Goal: Transaction & Acquisition: Book appointment/travel/reservation

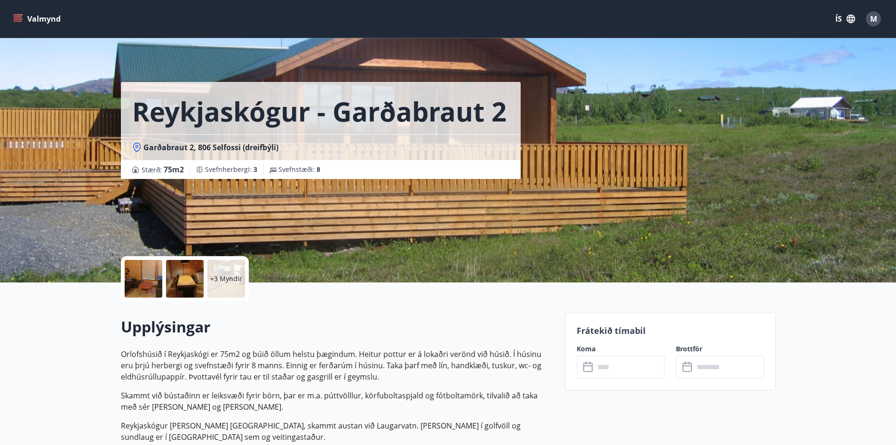
click at [846, 19] on icon "button" at bounding box center [851, 19] width 10 height 10
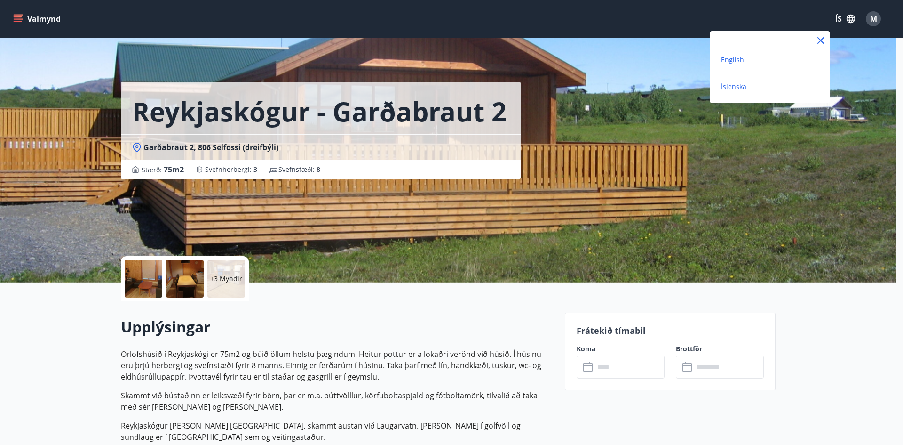
click at [734, 59] on span "English" at bounding box center [732, 59] width 23 height 9
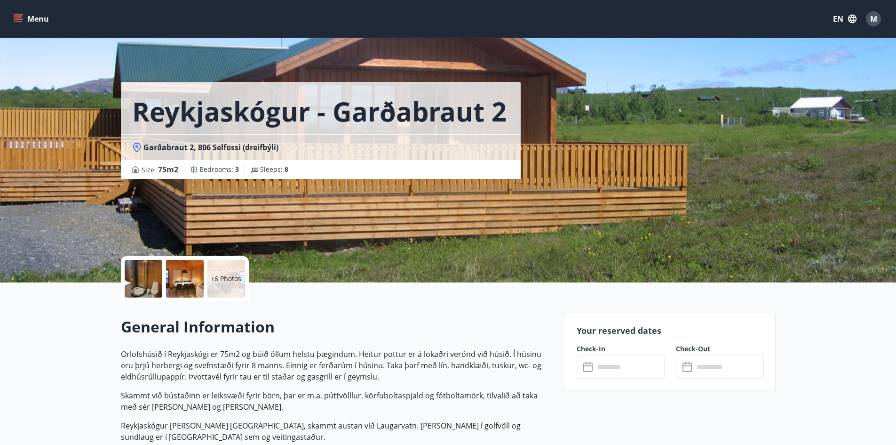
click at [24, 20] on button "Menu" at bounding box center [31, 18] width 41 height 17
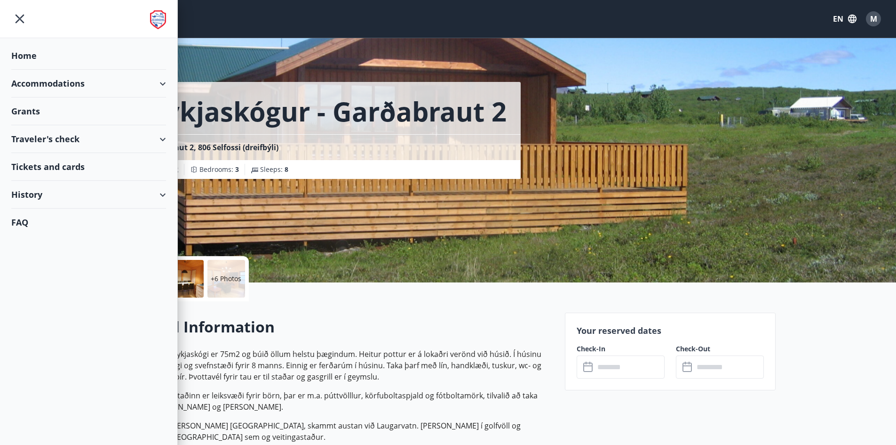
click at [50, 87] on div "Accommodations" at bounding box center [88, 84] width 155 height 28
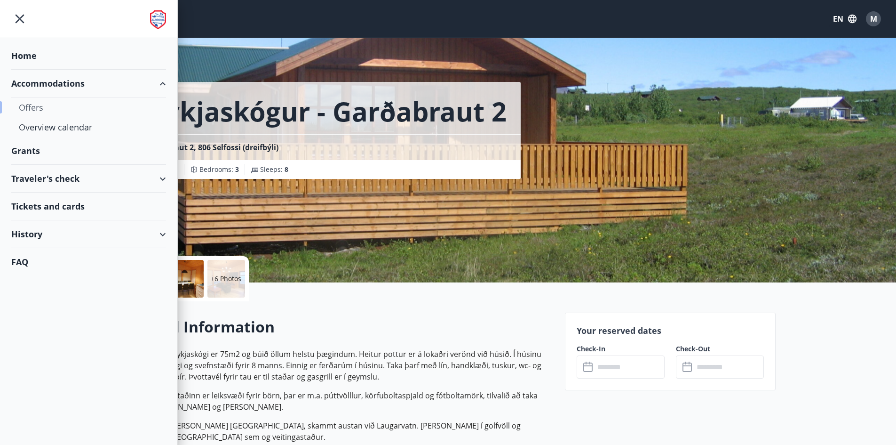
click at [33, 104] on div "Offers" at bounding box center [89, 107] width 140 height 20
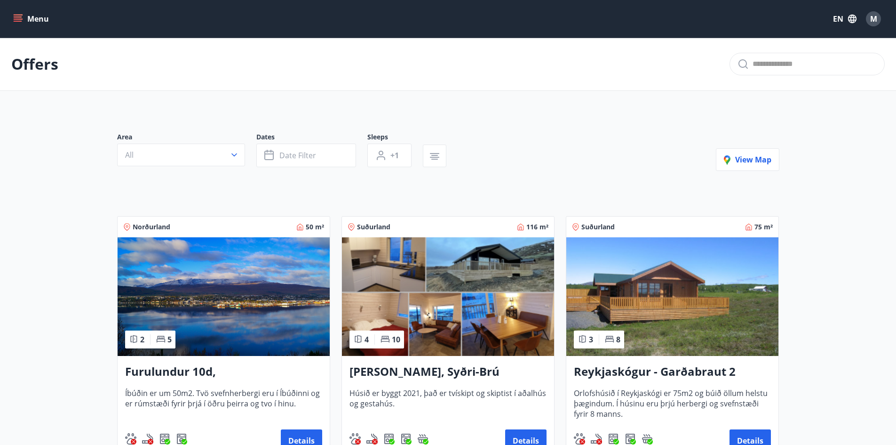
click at [27, 11] on button "Menu" at bounding box center [31, 18] width 41 height 17
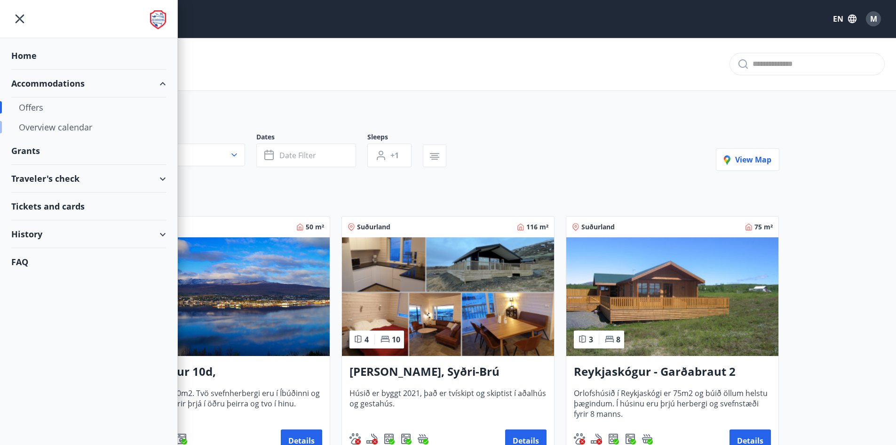
click at [50, 131] on div "Overview calendar" at bounding box center [89, 127] width 140 height 20
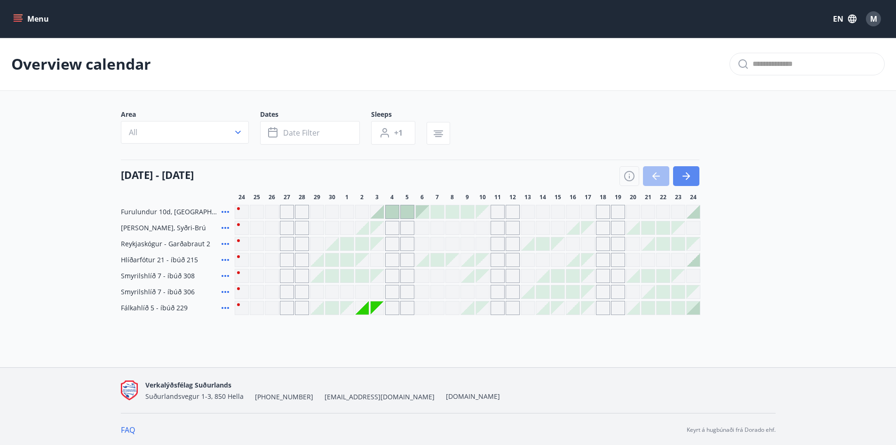
click at [690, 172] on icon "button" at bounding box center [686, 175] width 11 height 11
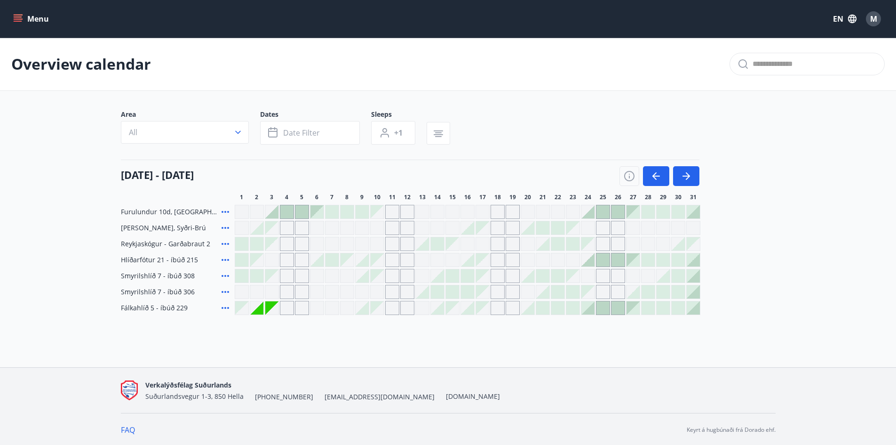
click at [18, 20] on icon "menu" at bounding box center [17, 18] width 9 height 9
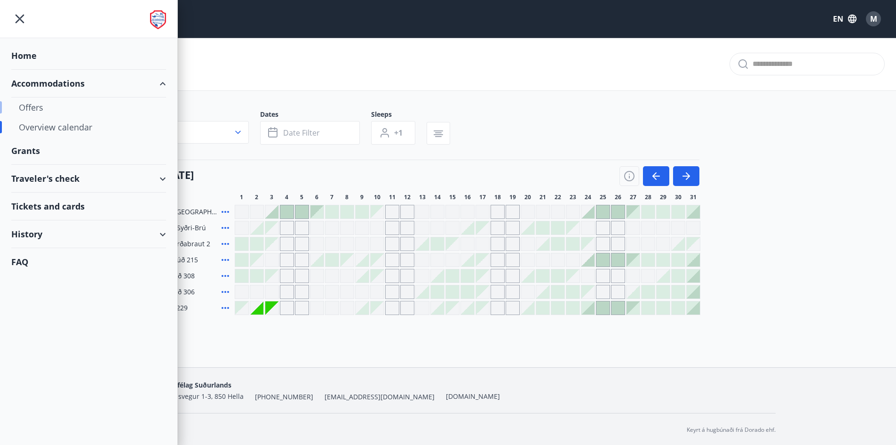
click at [35, 107] on div "Offers" at bounding box center [89, 107] width 140 height 20
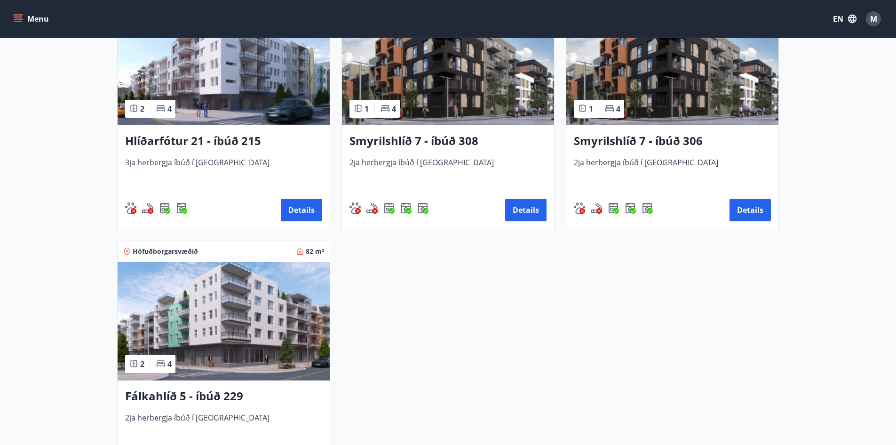
scroll to position [414, 0]
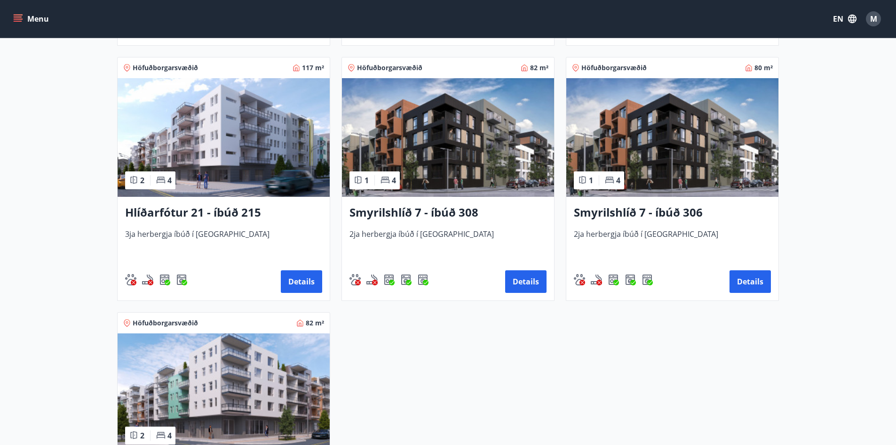
click at [241, 128] on img at bounding box center [224, 137] width 212 height 119
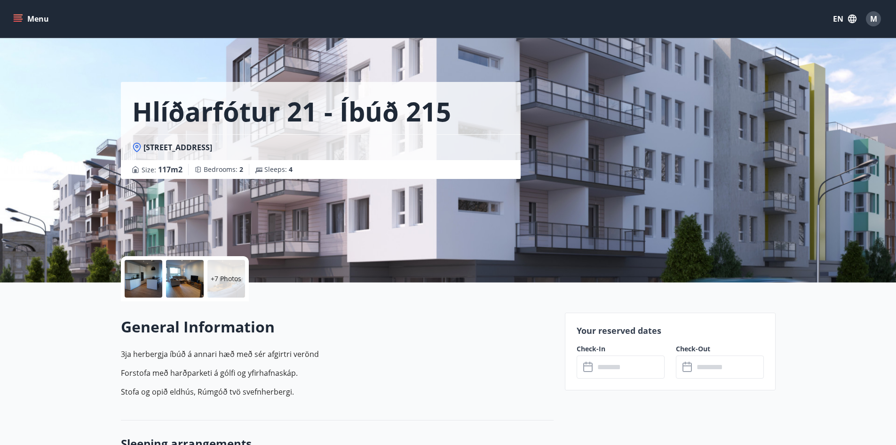
click at [142, 286] on div at bounding box center [144, 279] width 38 height 38
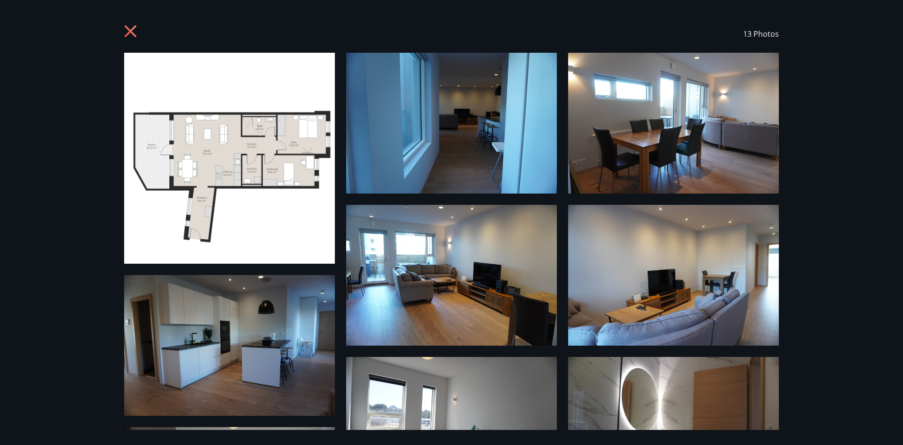
click at [126, 30] on icon at bounding box center [131, 32] width 15 height 15
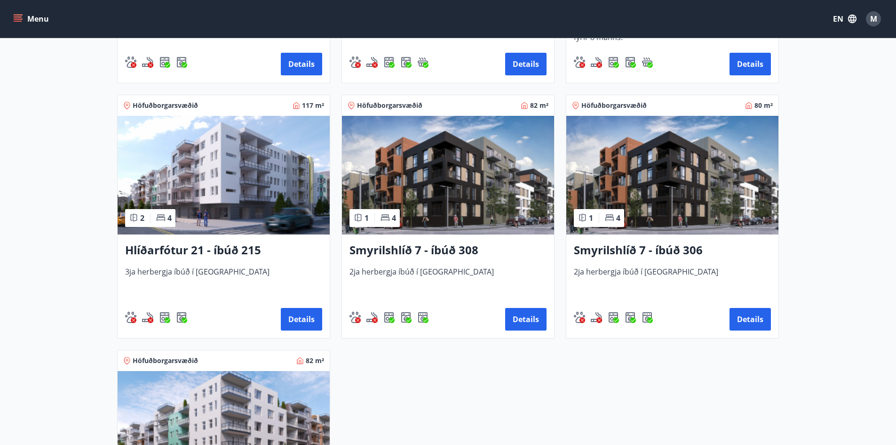
scroll to position [649, 0]
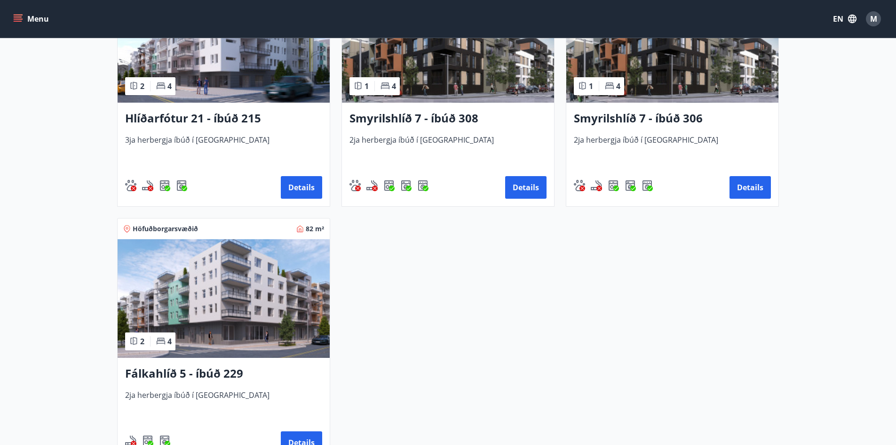
click at [238, 307] on img at bounding box center [224, 298] width 212 height 119
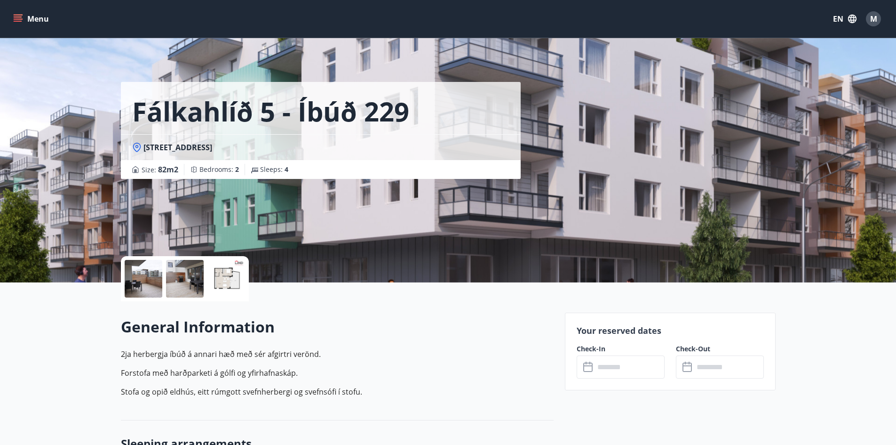
click at [136, 283] on div at bounding box center [144, 279] width 38 height 38
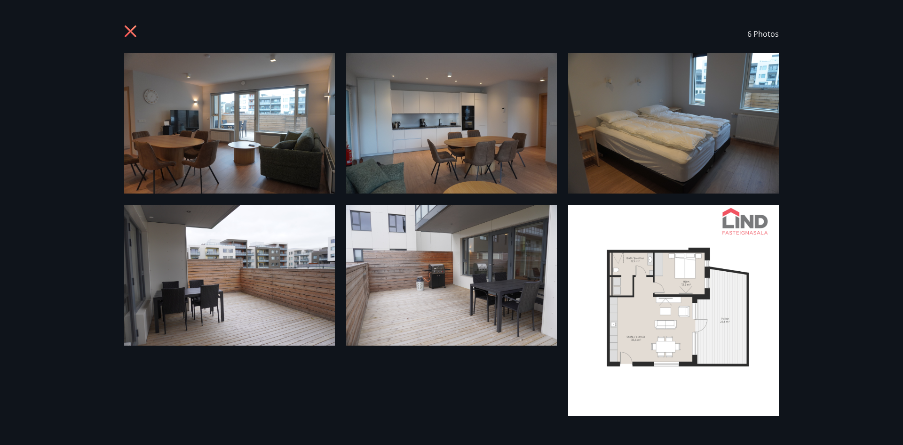
click at [126, 31] on icon at bounding box center [131, 32] width 15 height 15
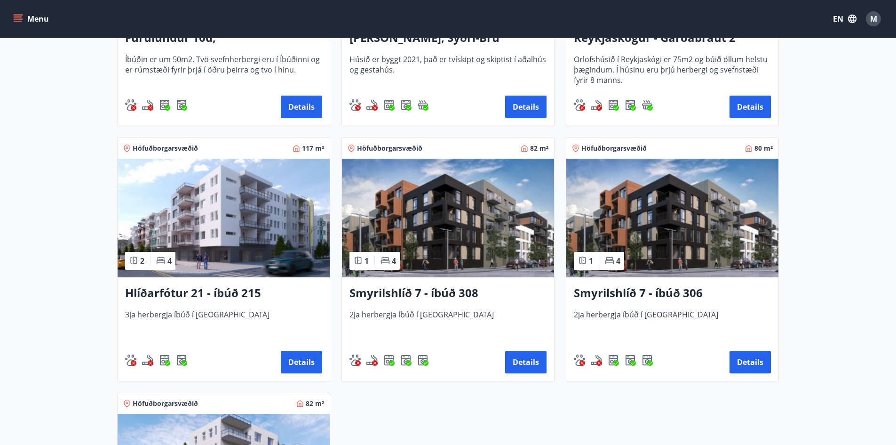
scroll to position [235, 0]
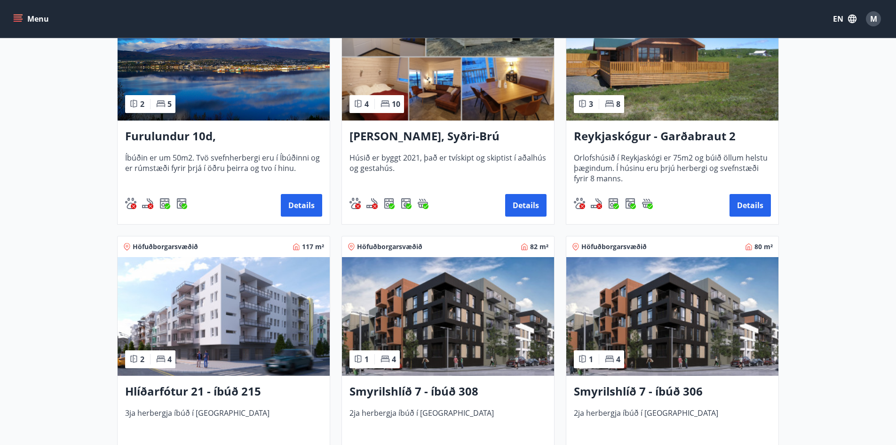
click at [211, 311] on img at bounding box center [224, 316] width 212 height 119
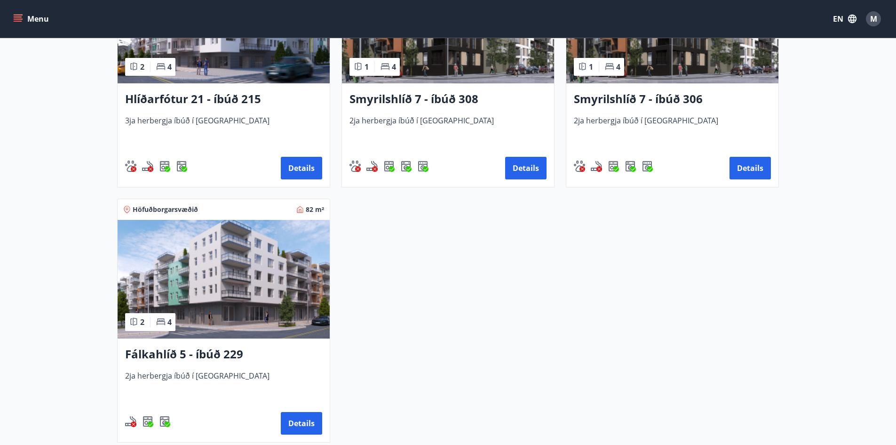
scroll to position [649, 0]
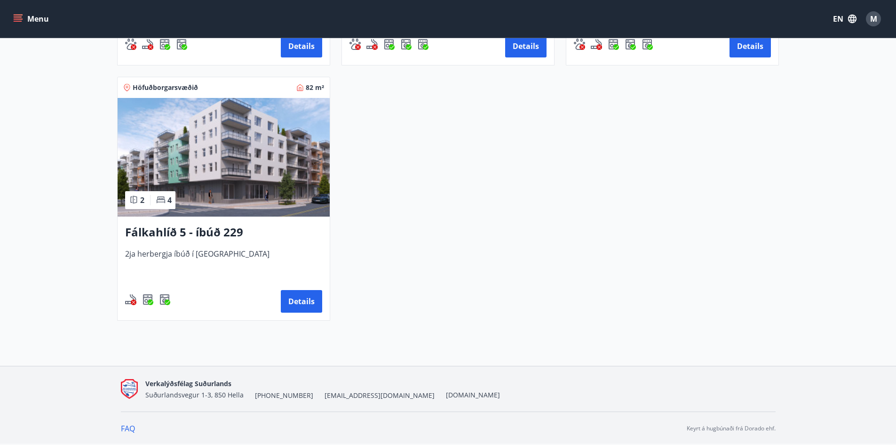
drag, startPoint x: 294, startPoint y: 302, endPoint x: 454, endPoint y: 360, distance: 171.0
drag, startPoint x: 261, startPoint y: 165, endPoint x: 218, endPoint y: 293, distance: 134.9
click at [218, 293] on div "Details" at bounding box center [223, 301] width 197 height 23
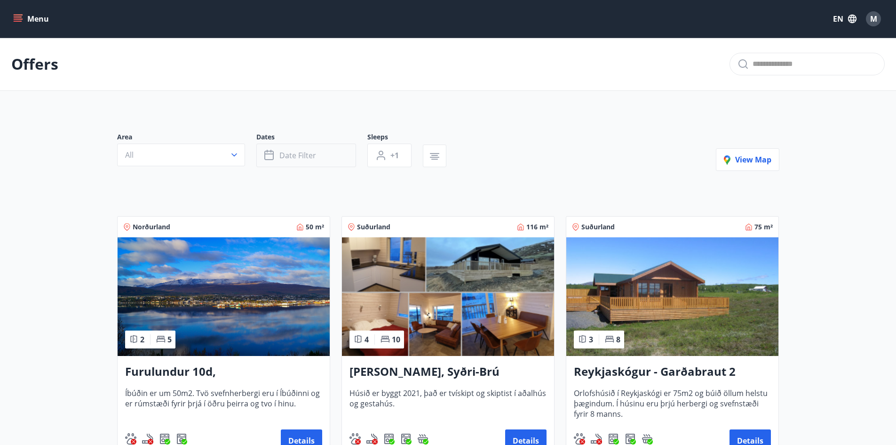
click at [304, 157] on span "Date filter" at bounding box center [297, 155] width 37 height 10
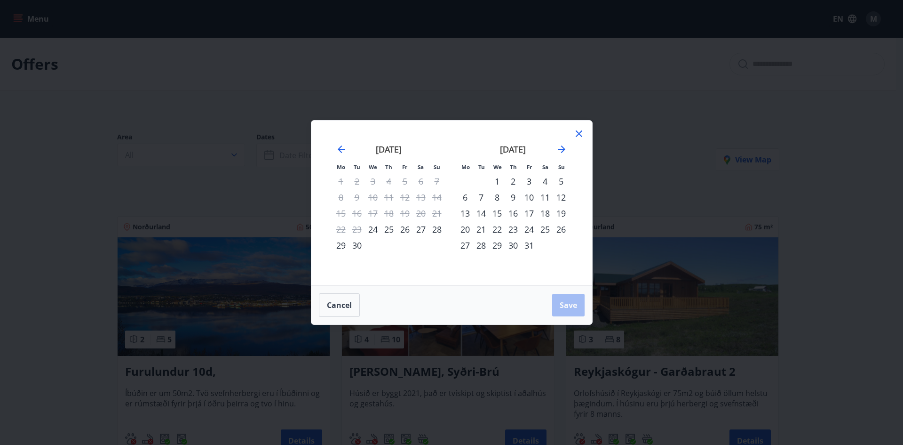
click at [524, 229] on div "24" at bounding box center [529, 229] width 16 height 16
click at [463, 245] on div "27" at bounding box center [465, 245] width 16 height 16
click at [560, 299] on button "Save" at bounding box center [568, 305] width 32 height 23
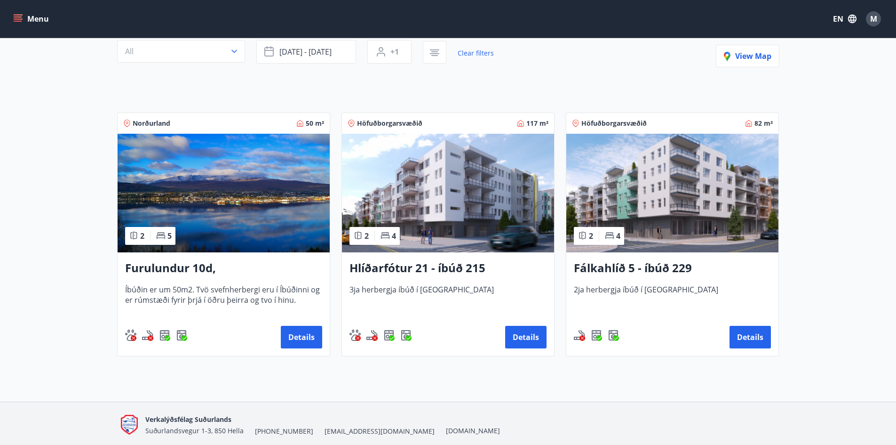
scroll to position [139, 0]
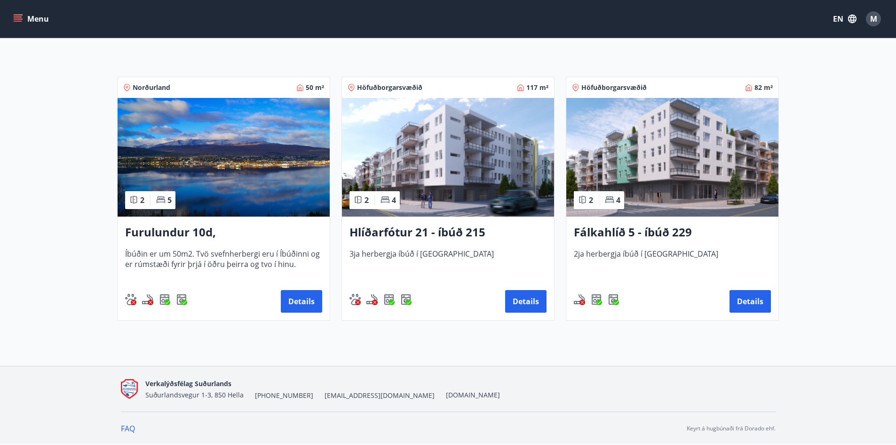
drag, startPoint x: 451, startPoint y: 158, endPoint x: 459, endPoint y: 356, distance: 198.7
click at [459, 356] on div "Offers Area All Dates Oct 24 - Oct 27 Sleeps +1 Clear filters View map Norðurla…" at bounding box center [448, 131] width 896 height 467
drag, startPoint x: 444, startPoint y: 293, endPoint x: 581, endPoint y: 373, distance: 158.5
click at [580, 373] on div "Verkalýðsfélag Suðurlands Suðurlandsvegur 1-3, 850 Hella +354 487-5000 vs@vlfs.…" at bounding box center [448, 388] width 655 height 45
drag, startPoint x: 480, startPoint y: 170, endPoint x: 450, endPoint y: 234, distance: 70.5
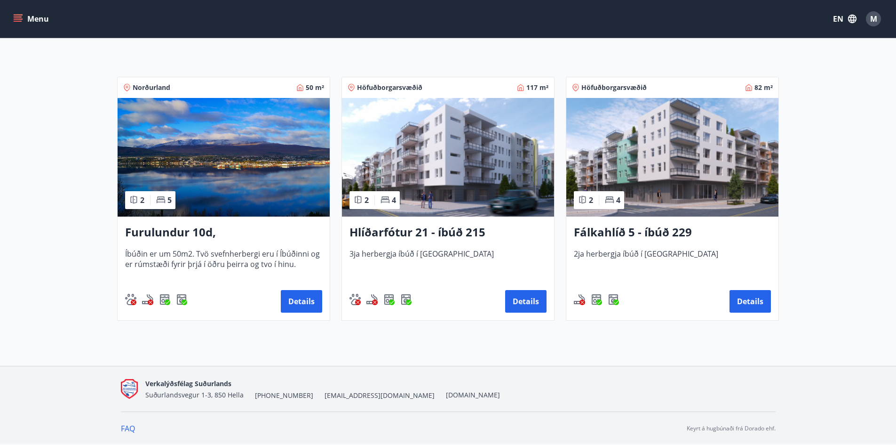
drag, startPoint x: 450, startPoint y: 234, endPoint x: 457, endPoint y: 330, distance: 95.7
click at [457, 330] on div "Offers Area All Dates Oct 24 - Oct 27 Sleeps +1 Clear filters View map Norðurla…" at bounding box center [448, 131] width 896 height 467
click at [464, 227] on h3 "Hlíðarfótur 21 - íbúð 215" at bounding box center [448, 232] width 197 height 17
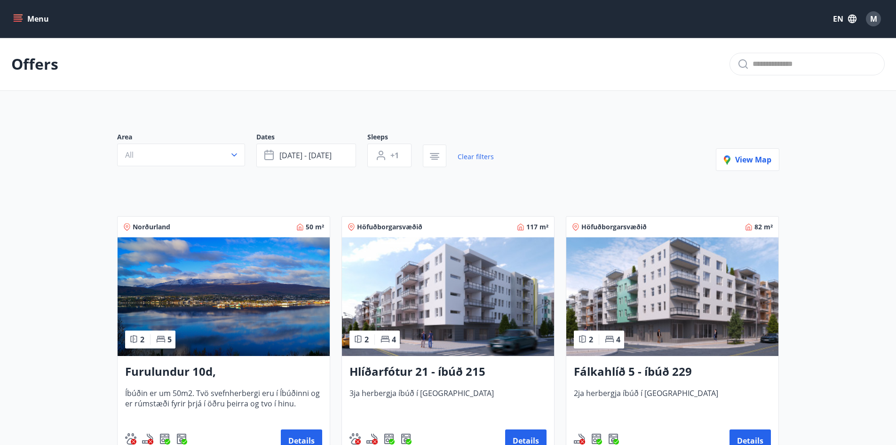
scroll to position [94, 0]
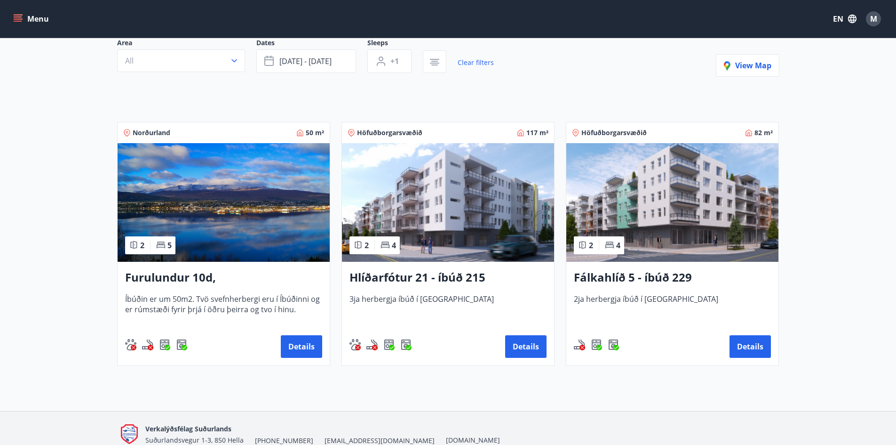
click at [735, 260] on img at bounding box center [672, 202] width 212 height 119
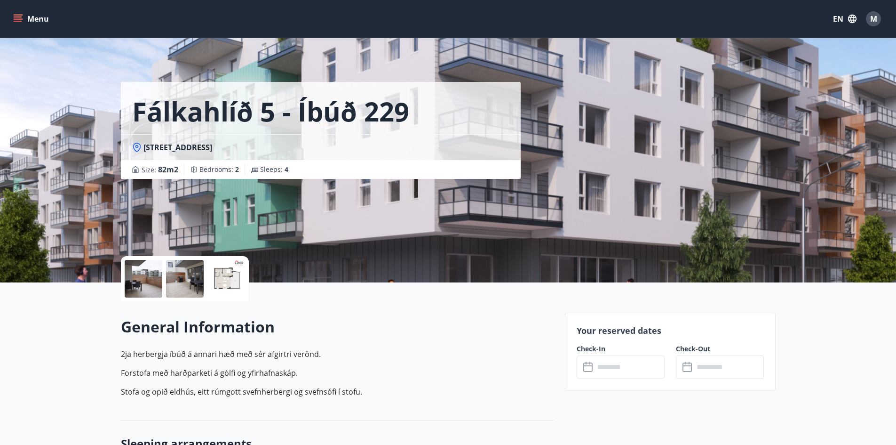
click at [148, 279] on div at bounding box center [144, 279] width 38 height 38
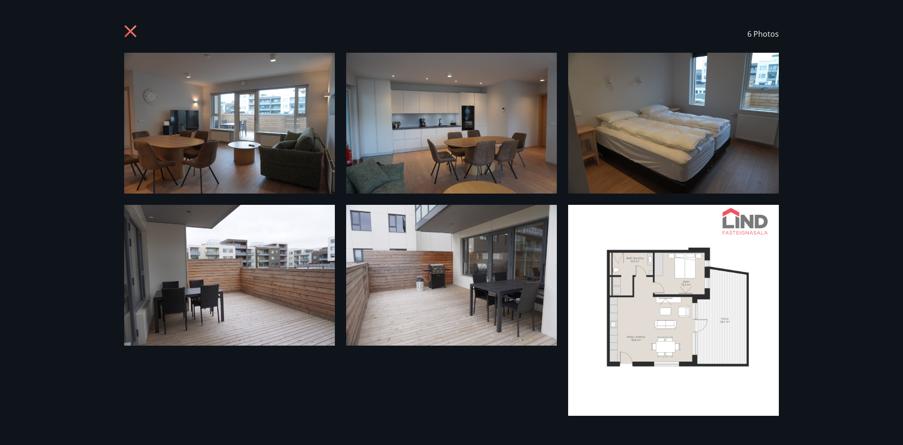
click at [696, 264] on img at bounding box center [673, 310] width 211 height 211
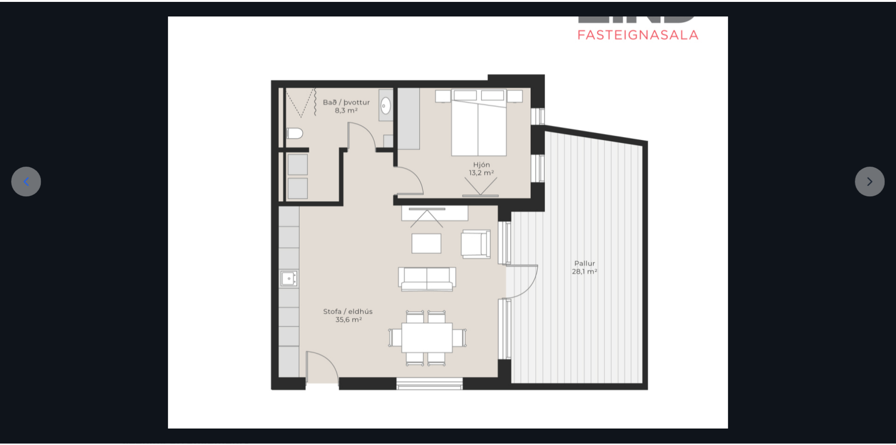
scroll to position [141, 0]
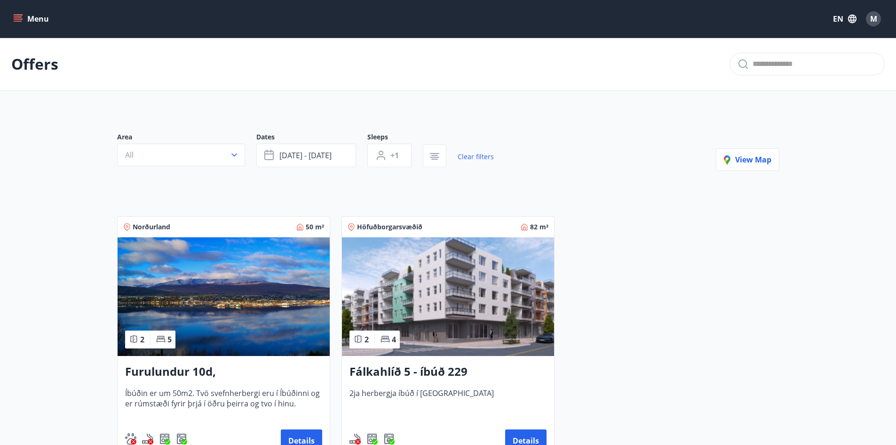
scroll to position [47, 0]
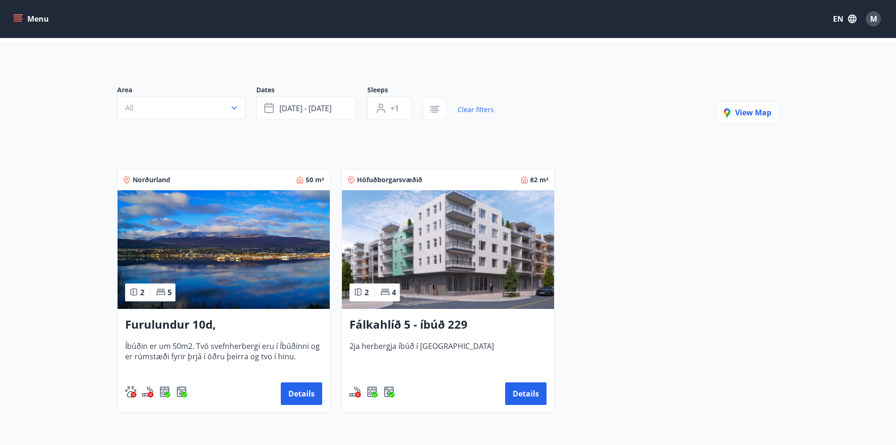
click at [462, 258] on img at bounding box center [448, 249] width 212 height 119
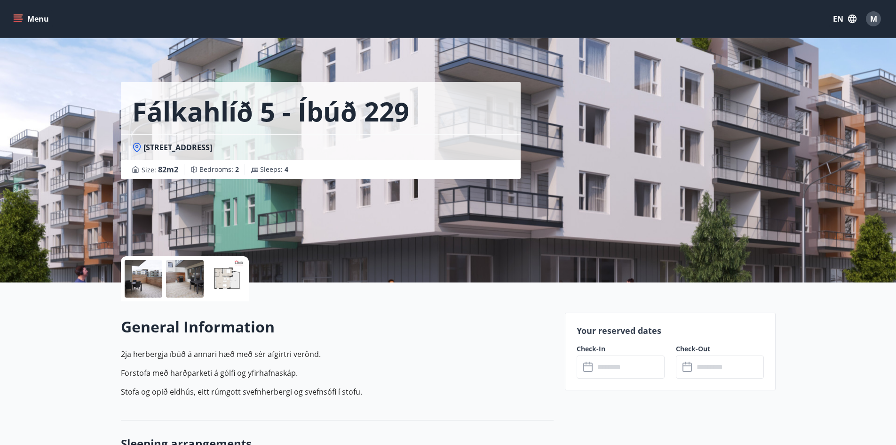
scroll to position [188, 0]
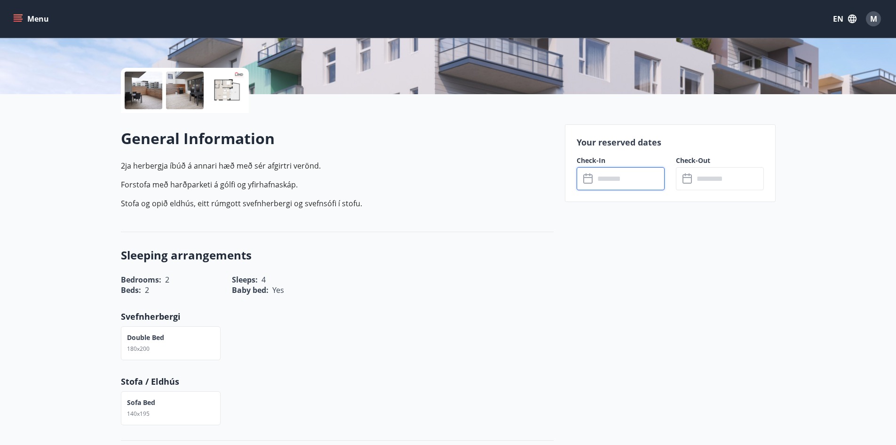
click at [634, 175] on input "text" at bounding box center [630, 178] width 70 height 23
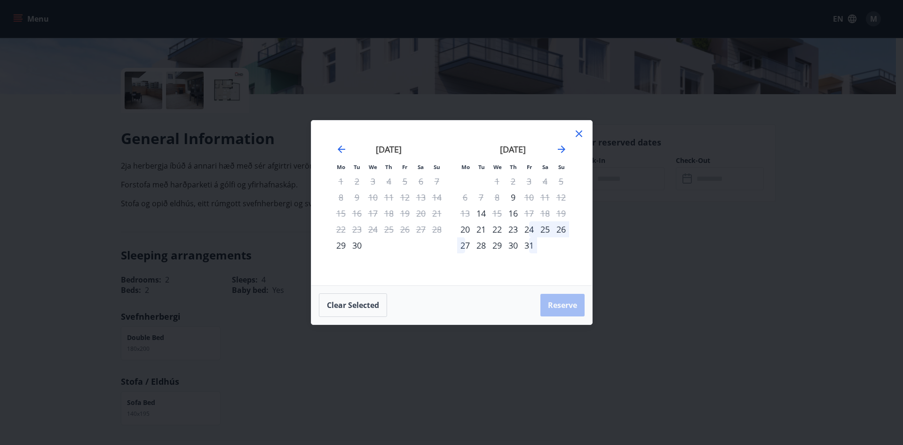
click at [534, 230] on div "24" at bounding box center [529, 229] width 16 height 16
click at [467, 247] on div "27" at bounding box center [465, 245] width 16 height 16
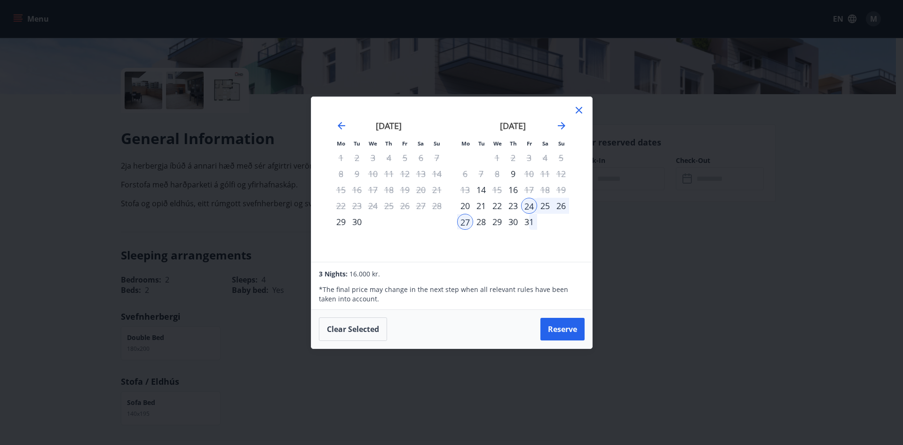
click at [683, 235] on div "Mo Tu We Th Fr Sa Su Mo Tu We Th Fr Sa Su August 2025 1 2 3 4 5 6 7 8 9 10 11 1…" at bounding box center [451, 222] width 903 height 445
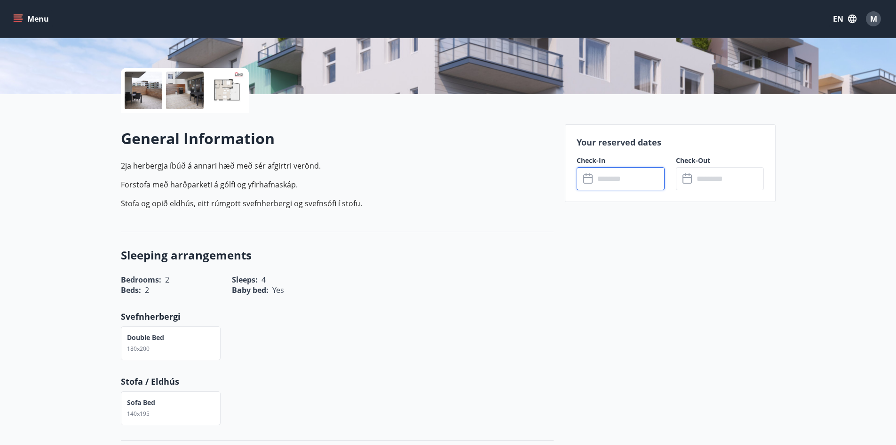
click at [638, 180] on input "text" at bounding box center [630, 178] width 70 height 23
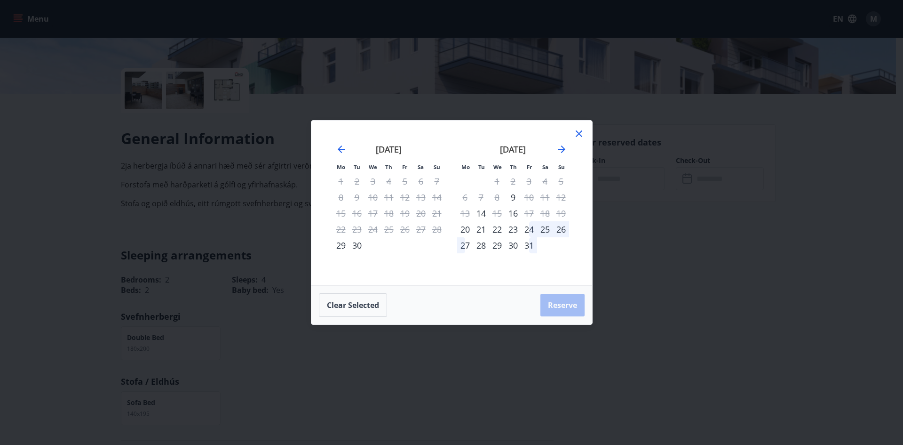
click at [528, 227] on div "24" at bounding box center [529, 229] width 16 height 16
click at [462, 247] on div "27" at bounding box center [465, 245] width 16 height 16
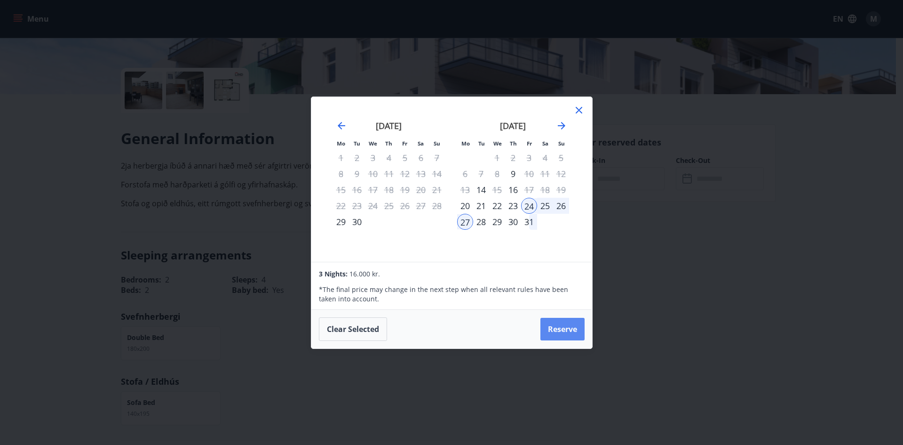
click at [582, 328] on button "Reserve" at bounding box center [563, 329] width 44 height 23
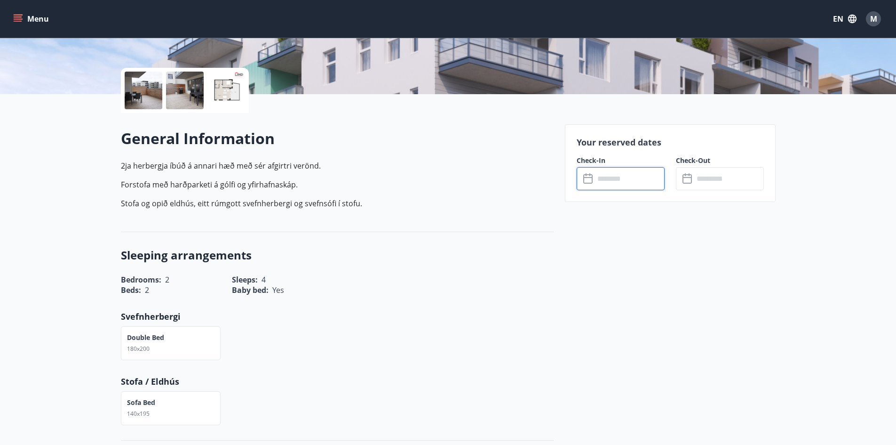
type input "******"
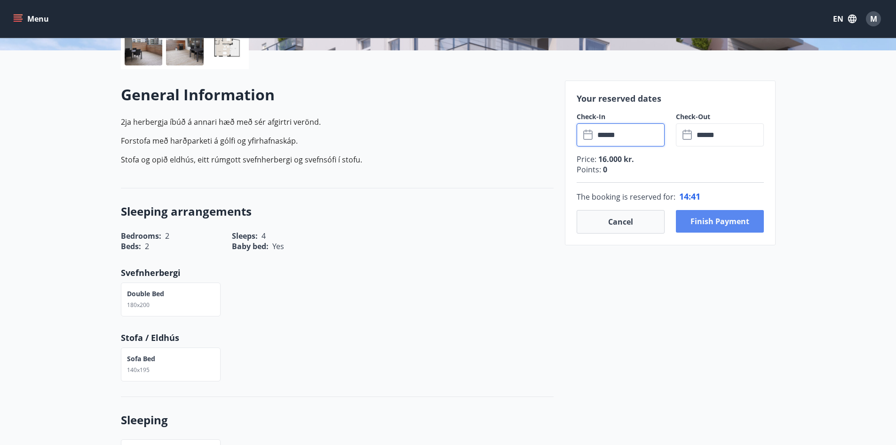
scroll to position [235, 0]
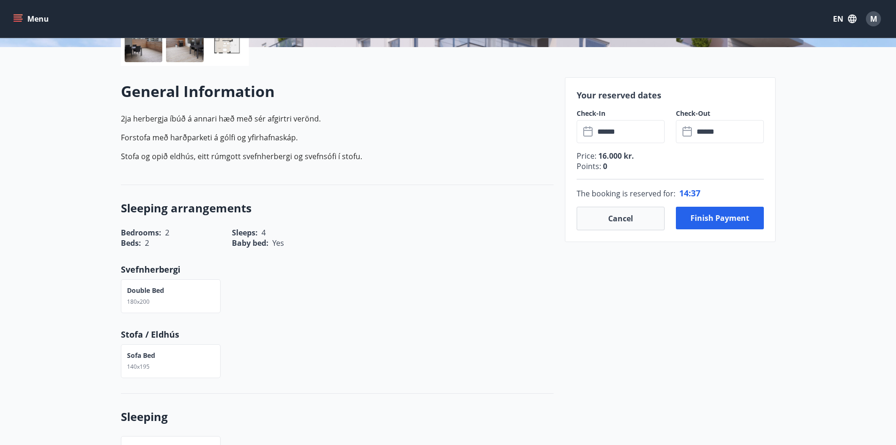
click at [165, 294] on div "Double bed 180x200" at bounding box center [171, 296] width 100 height 34
click at [480, 333] on div "Sofa bed 140x195" at bounding box center [332, 355] width 444 height 45
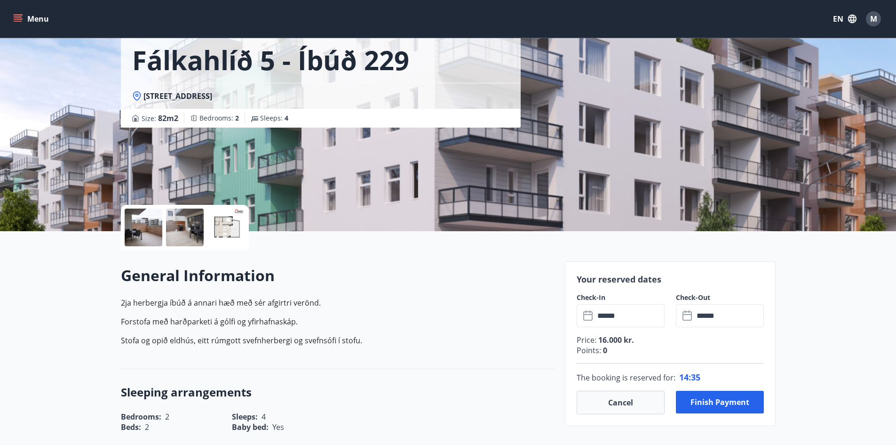
scroll to position [94, 0]
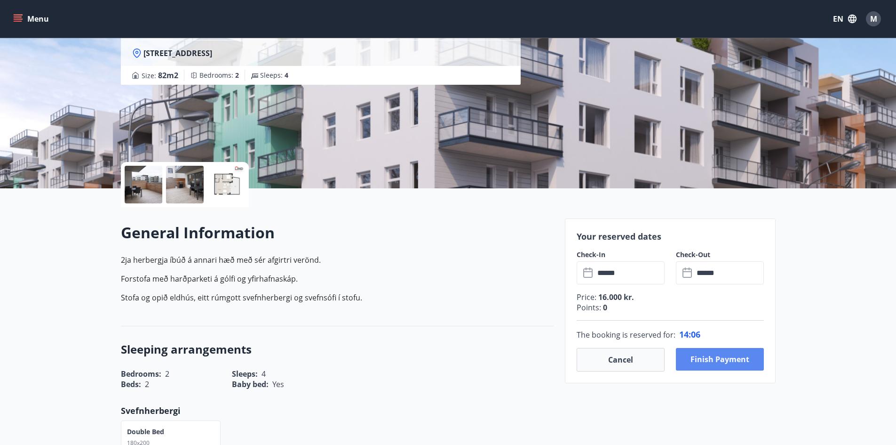
click at [742, 356] on button "Finish payment" at bounding box center [720, 359] width 88 height 23
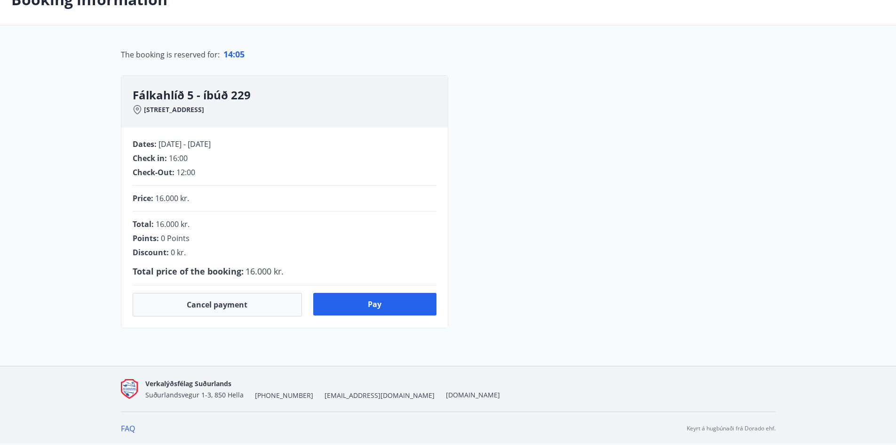
scroll to position [94, 0]
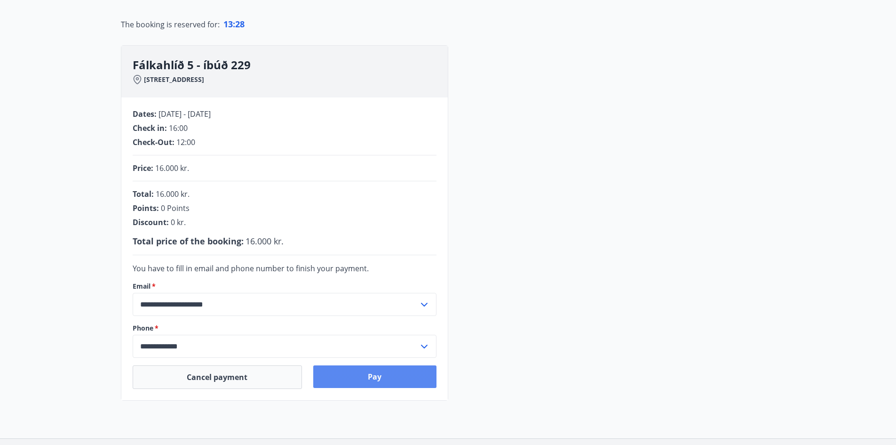
click at [384, 372] on button "Pay" at bounding box center [374, 376] width 123 height 23
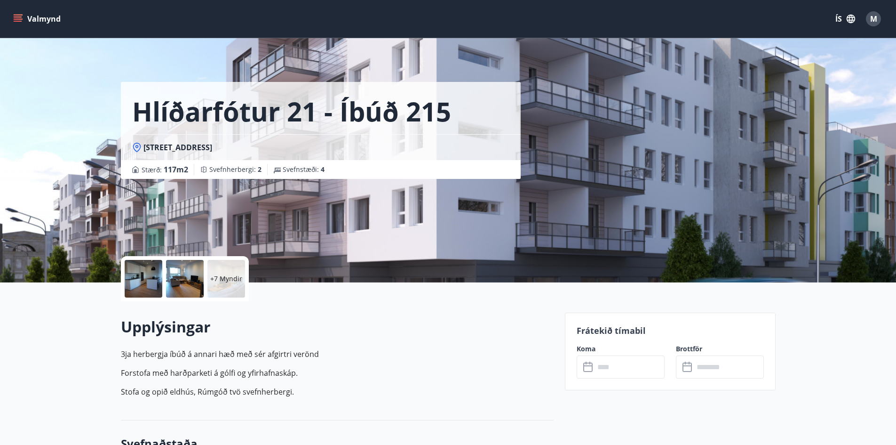
click at [203, 281] on div at bounding box center [185, 279] width 38 height 38
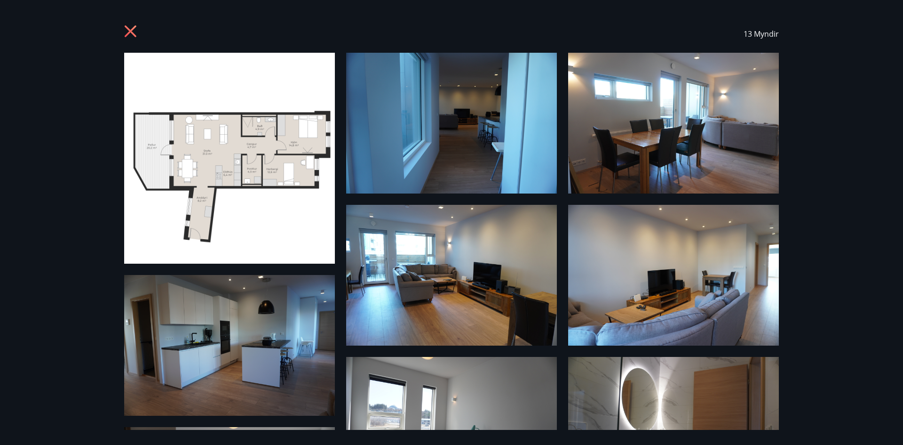
click at [256, 152] on img at bounding box center [229, 158] width 211 height 211
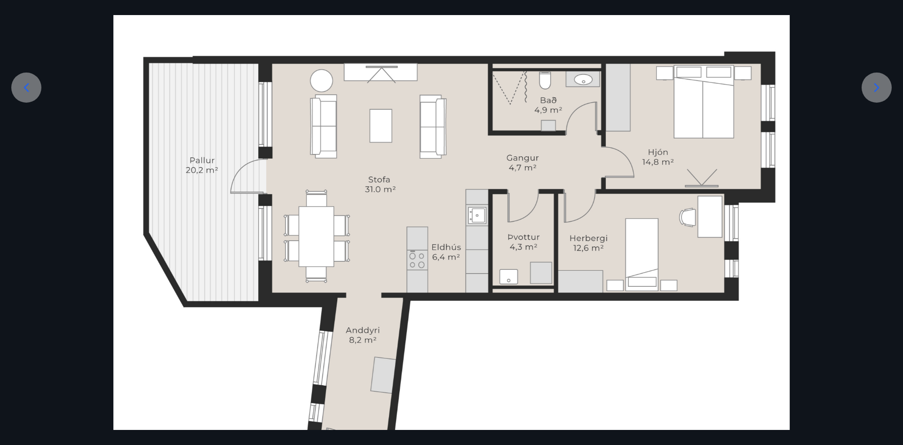
scroll to position [188, 0]
click at [845, 51] on div at bounding box center [451, 203] width 903 height 676
click at [30, 26] on div at bounding box center [451, 203] width 903 height 676
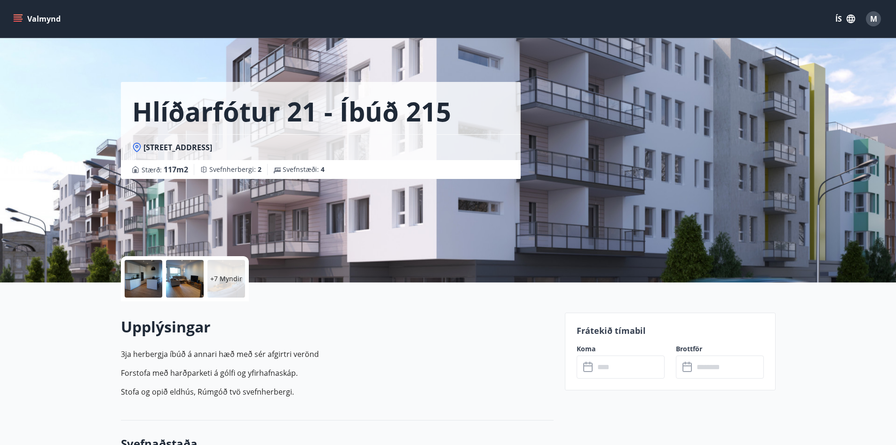
click at [231, 278] on p "+7 Myndir" at bounding box center [226, 278] width 32 height 9
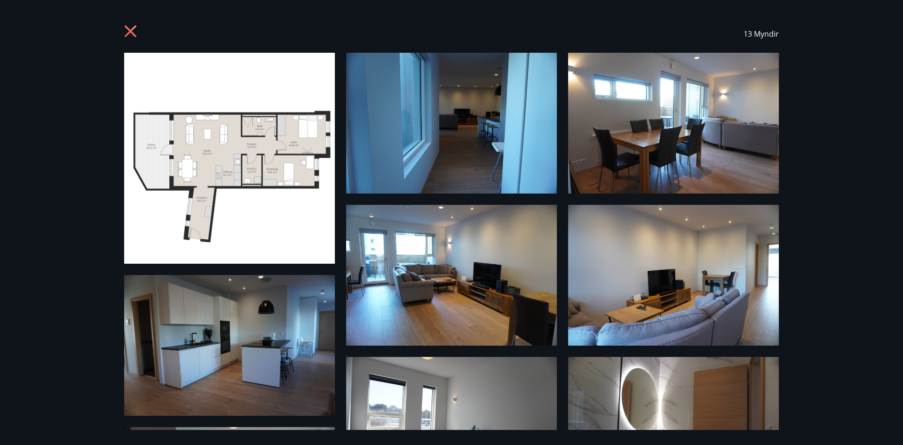
click at [122, 27] on div "13 Myndir" at bounding box center [451, 34] width 677 height 38
click at [136, 29] on icon at bounding box center [131, 32] width 15 height 15
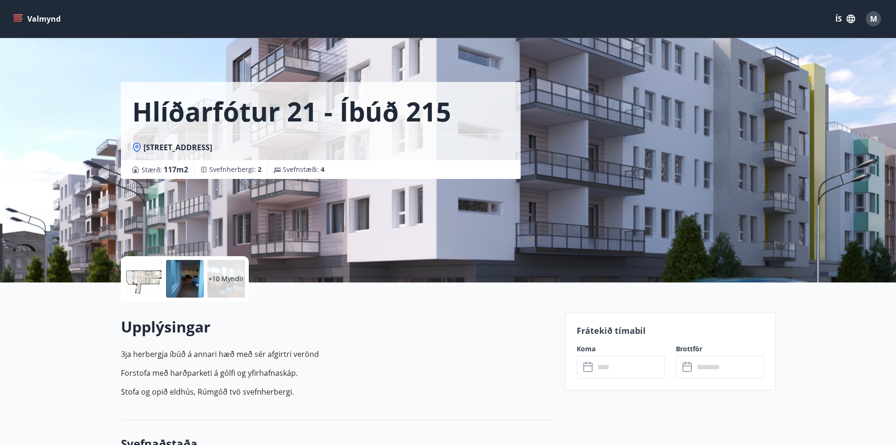
scroll to position [141, 0]
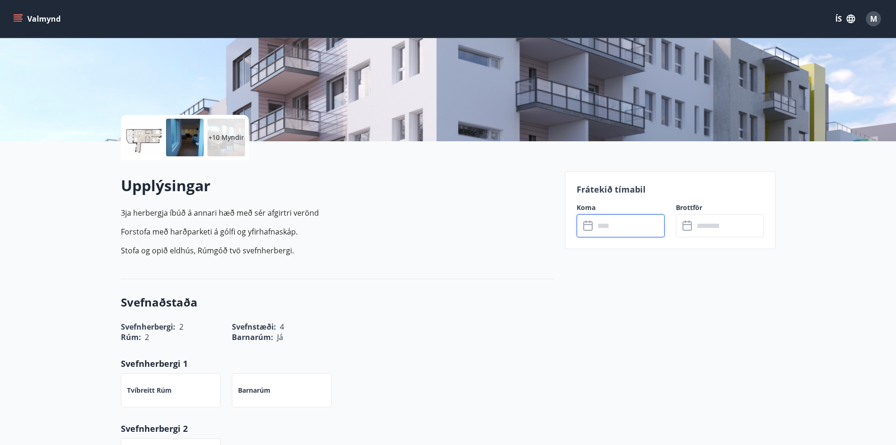
click at [608, 220] on input "text" at bounding box center [630, 225] width 70 height 23
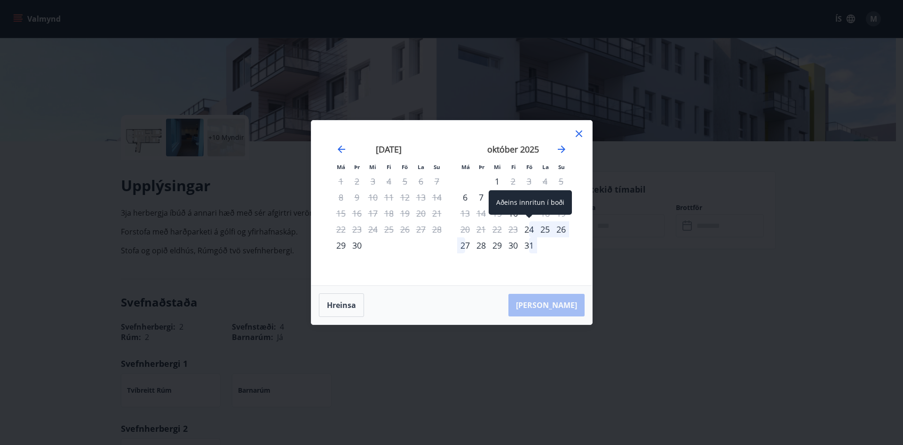
click at [531, 228] on div "24" at bounding box center [529, 229] width 16 height 16
click at [464, 244] on div "27" at bounding box center [465, 245] width 16 height 16
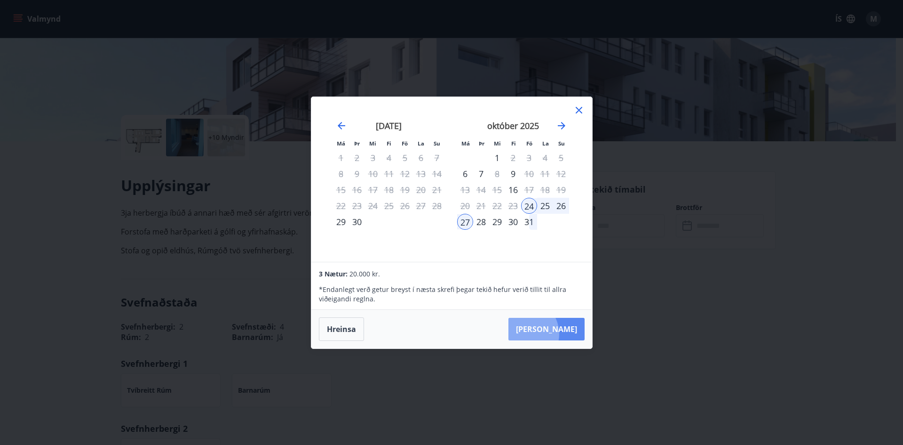
click at [552, 334] on button "Taka Frá" at bounding box center [547, 329] width 76 height 23
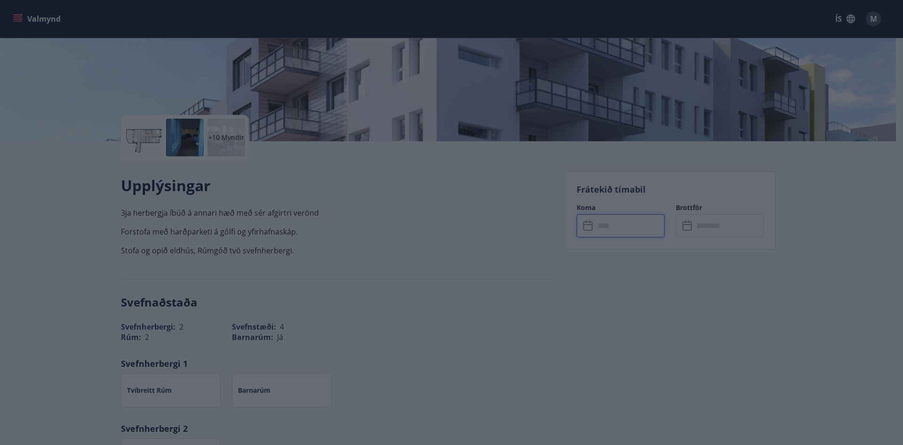
type input "******"
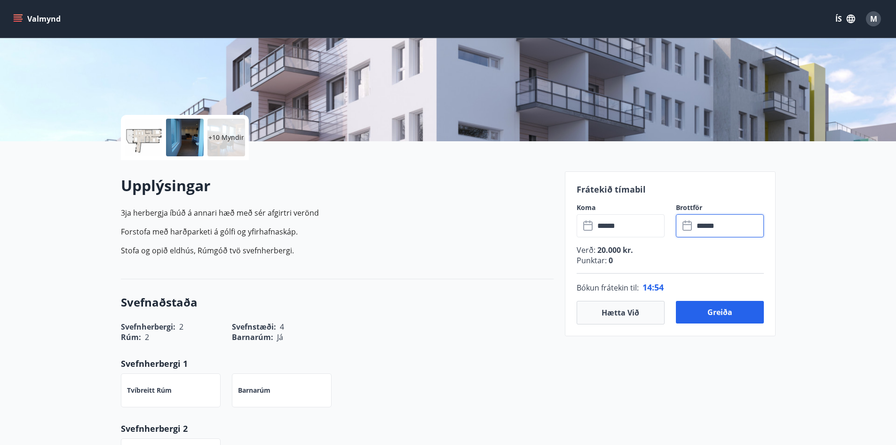
click at [716, 232] on input "******" at bounding box center [729, 225] width 70 height 23
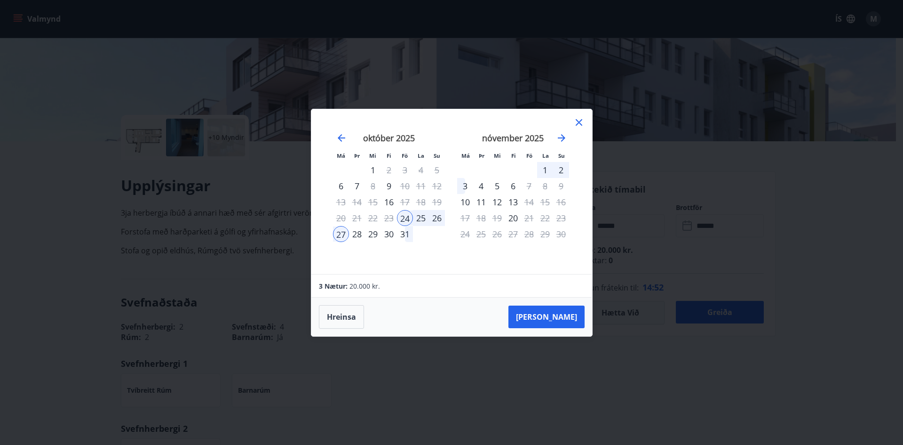
click at [438, 216] on div "26" at bounding box center [437, 218] width 16 height 16
click at [405, 213] on div "24" at bounding box center [405, 218] width 16 height 16
click at [437, 219] on div "26" at bounding box center [437, 218] width 16 height 16
click at [577, 119] on icon at bounding box center [578, 122] width 11 height 11
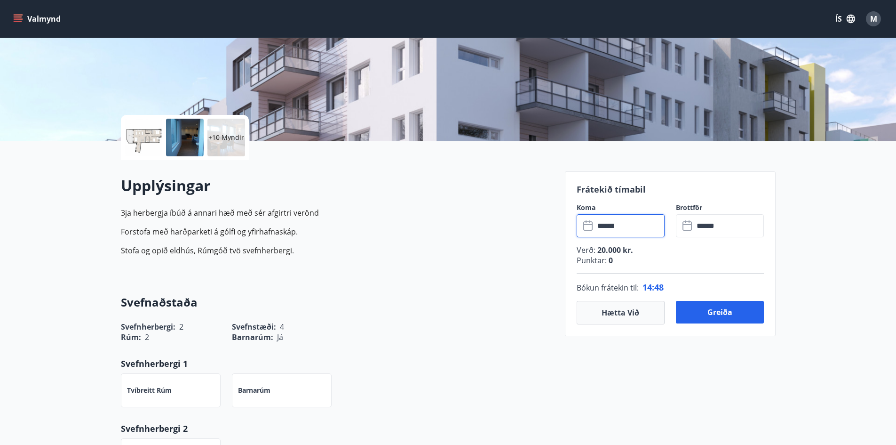
click at [610, 232] on input "******" at bounding box center [630, 225] width 70 height 23
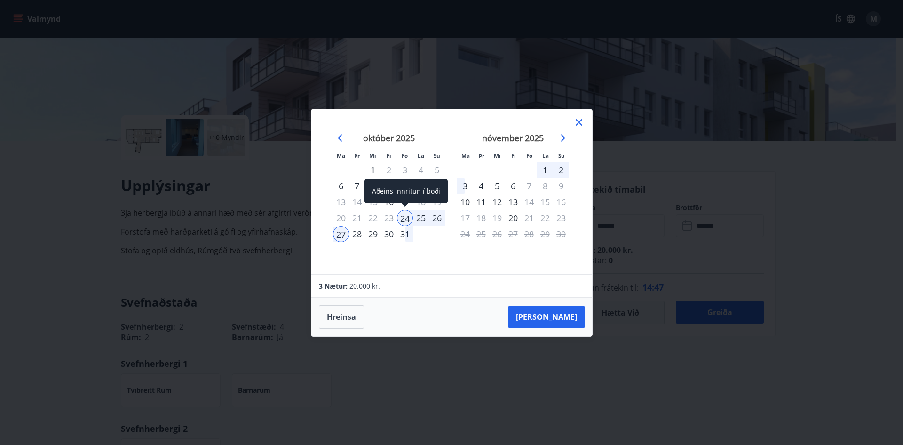
click at [405, 213] on div "24" at bounding box center [405, 218] width 16 height 16
click at [441, 216] on div "26" at bounding box center [437, 218] width 16 height 16
click at [581, 125] on icon at bounding box center [578, 122] width 11 height 11
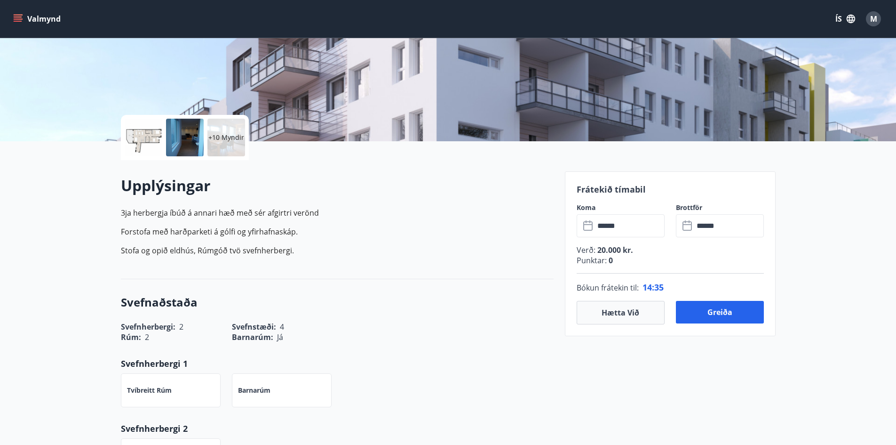
click at [603, 229] on input "******" at bounding box center [630, 225] width 70 height 23
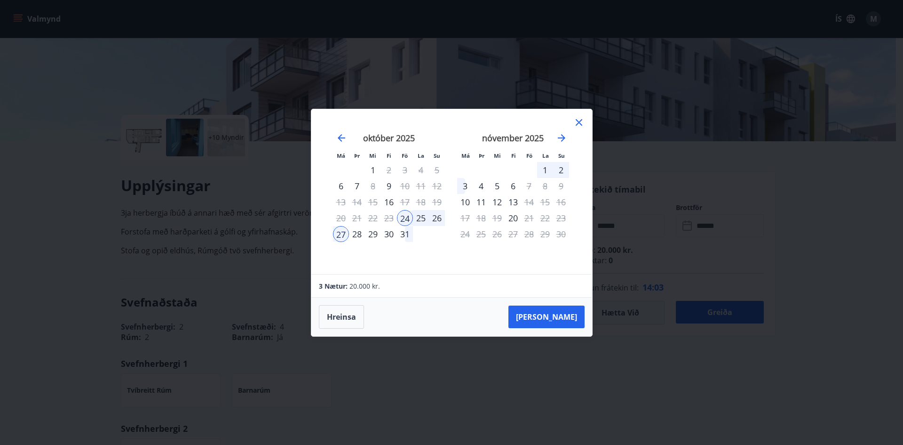
click at [581, 119] on icon at bounding box center [578, 122] width 11 height 11
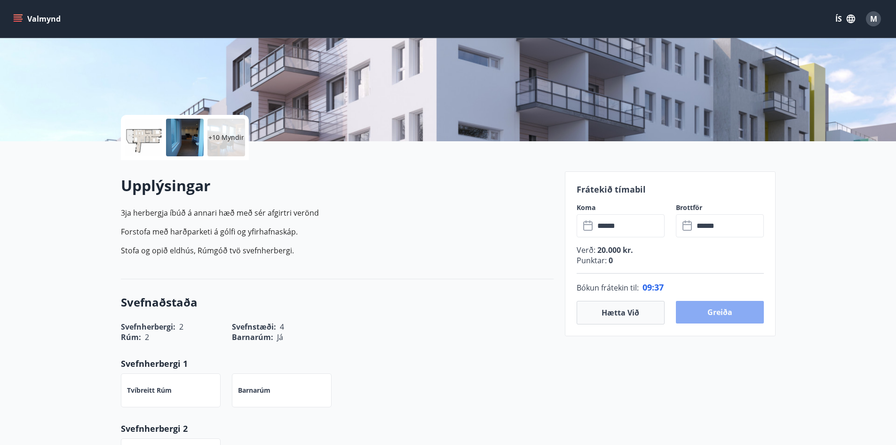
click at [748, 307] on button "Greiða" at bounding box center [720, 312] width 88 height 23
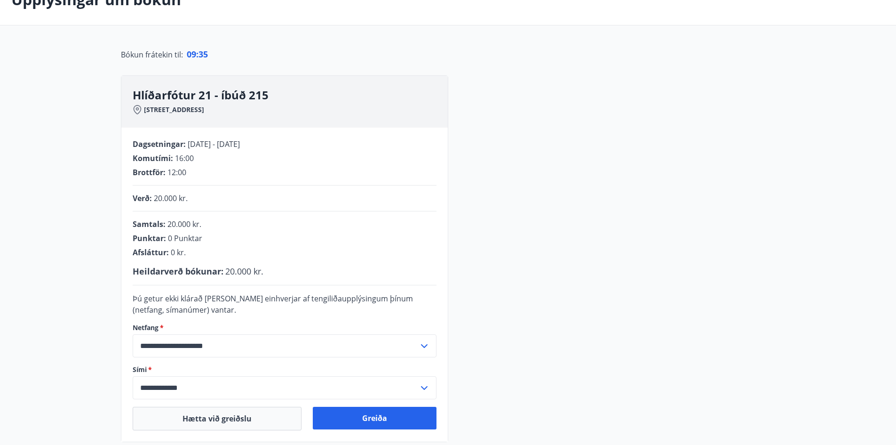
scroll to position [141, 0]
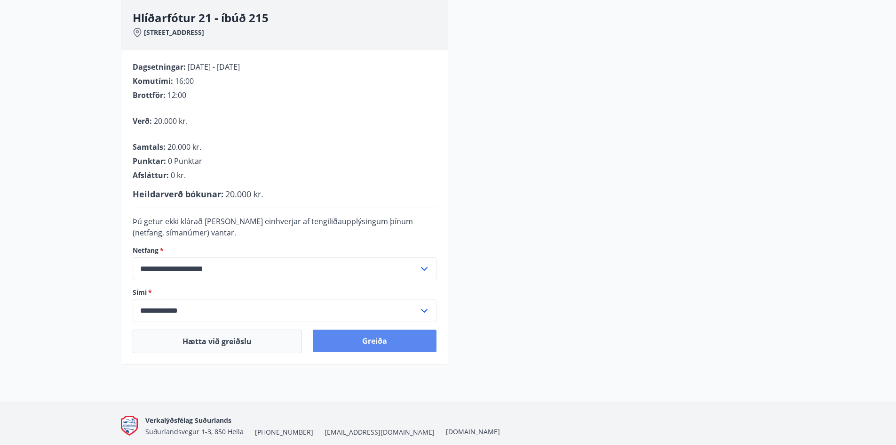
click at [357, 338] on button "Greiða" at bounding box center [375, 340] width 124 height 23
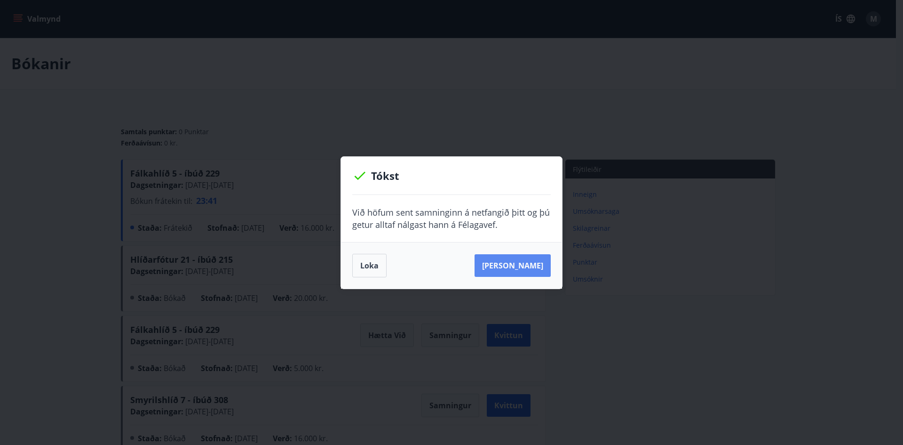
click at [529, 268] on button "Sjá samning" at bounding box center [513, 265] width 76 height 23
click at [509, 269] on button "Sjá samning" at bounding box center [513, 265] width 76 height 23
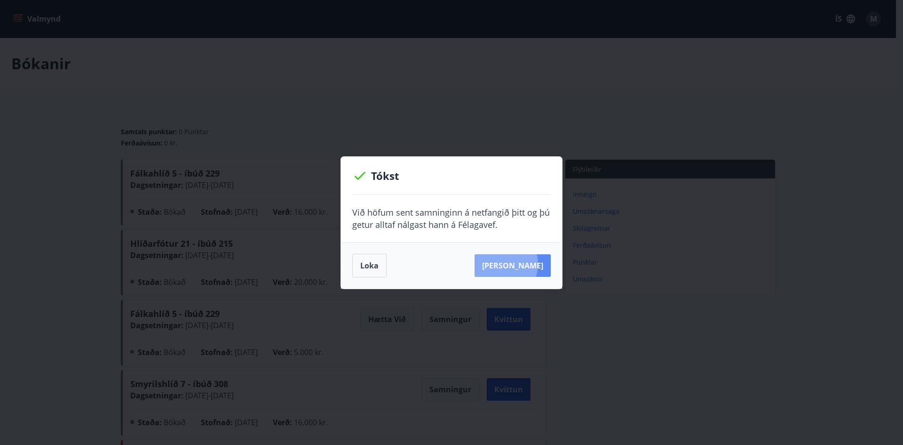
click at [514, 263] on button "[PERSON_NAME]" at bounding box center [513, 265] width 76 height 23
click at [365, 263] on button "Loka" at bounding box center [369, 266] width 34 height 24
